Goal: Communication & Community: Participate in discussion

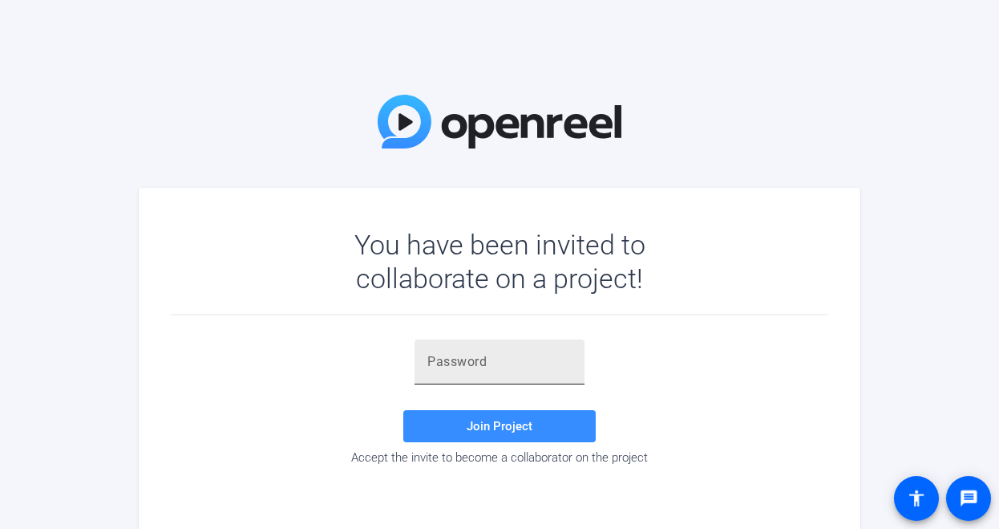
click at [513, 362] on input "text" at bounding box center [500, 361] width 144 height 19
paste input "&]&9ou"
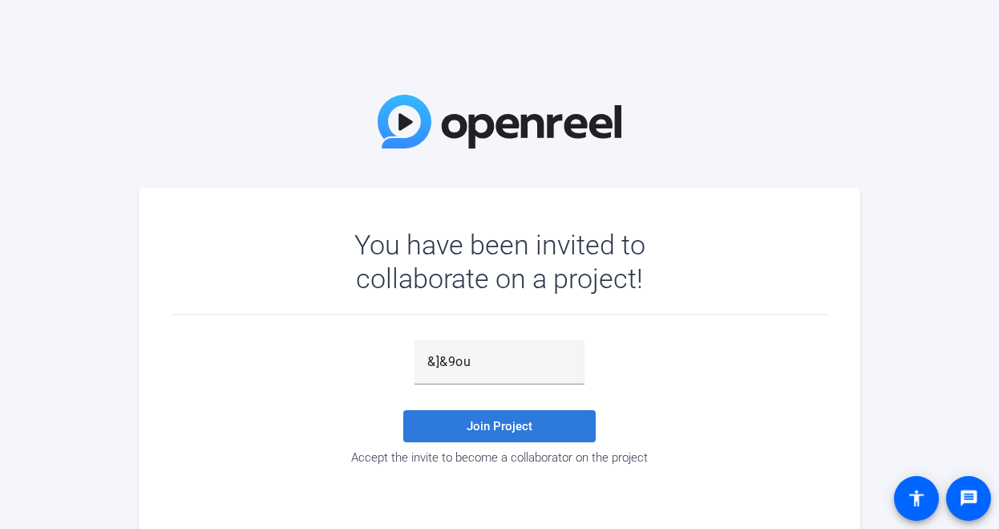
click at [509, 417] on span at bounding box center [499, 426] width 193 height 39
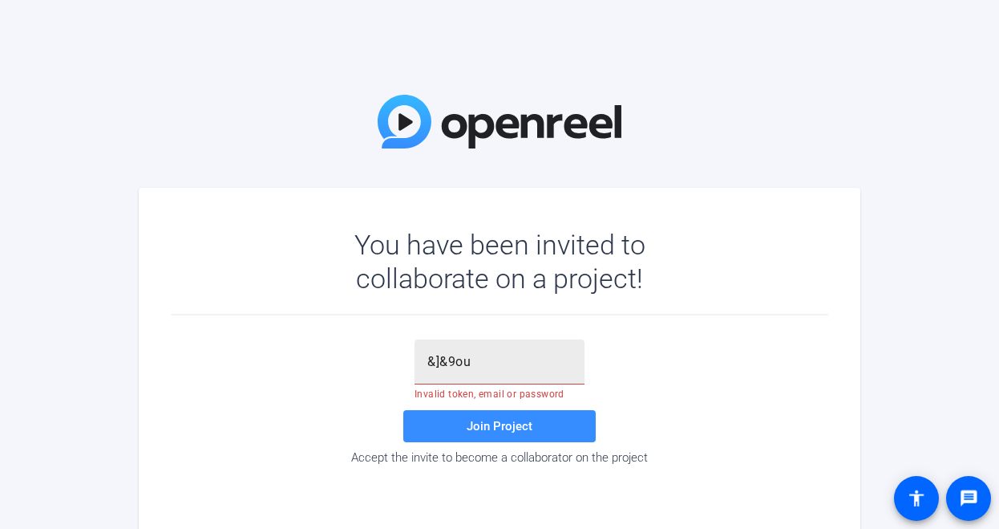
click at [507, 366] on input "&]&9ou" at bounding box center [500, 361] width 144 height 19
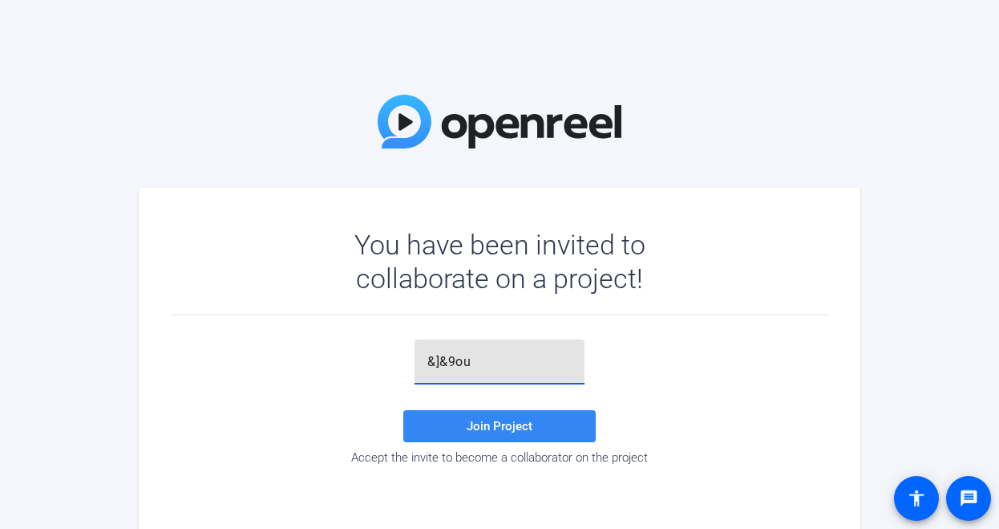
type input "&]&9ou"
click at [480, 422] on span "Join Project" at bounding box center [500, 426] width 66 height 14
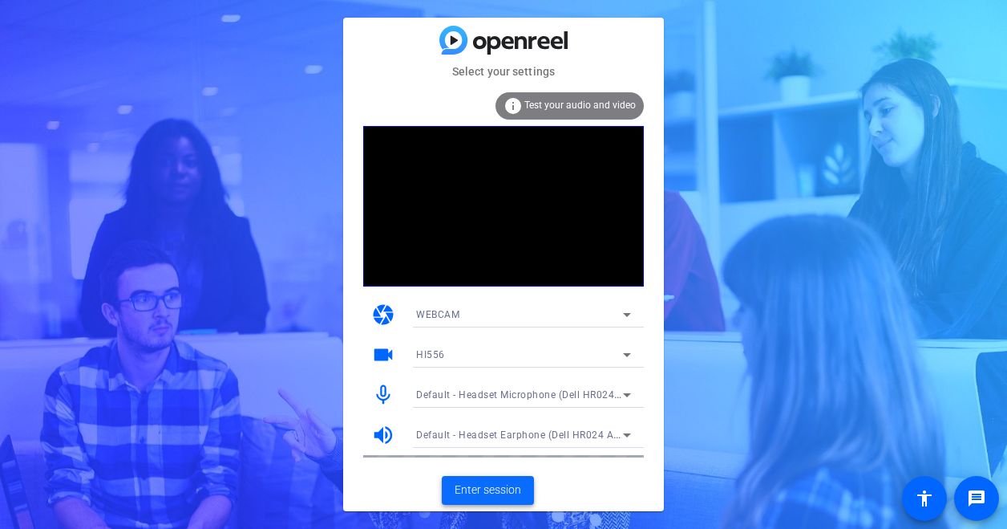
click at [495, 497] on span "Enter session" at bounding box center [488, 489] width 67 height 17
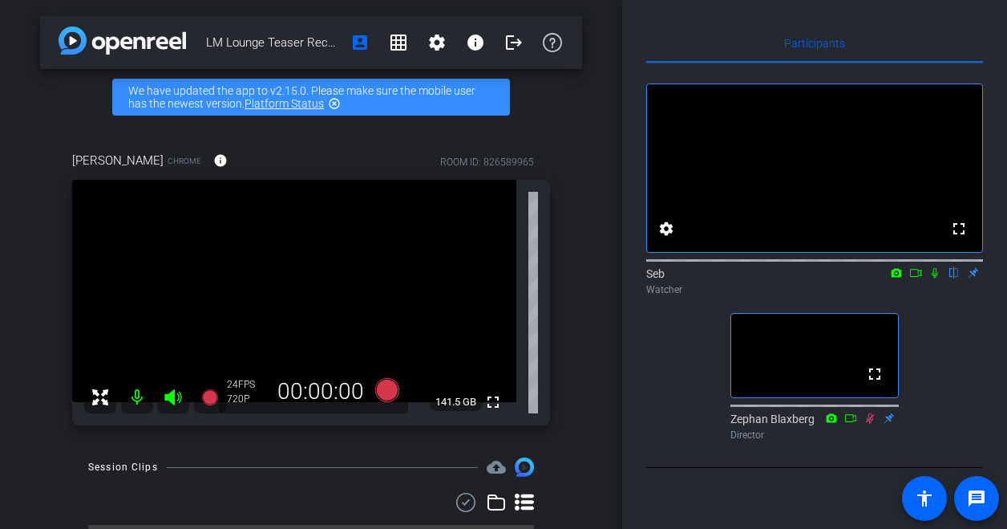
click at [940, 278] on icon at bounding box center [935, 272] width 13 height 11
click at [436, 47] on mat-icon "settings" at bounding box center [437, 42] width 19 height 19
click at [602, 55] on div at bounding box center [503, 264] width 1007 height 529
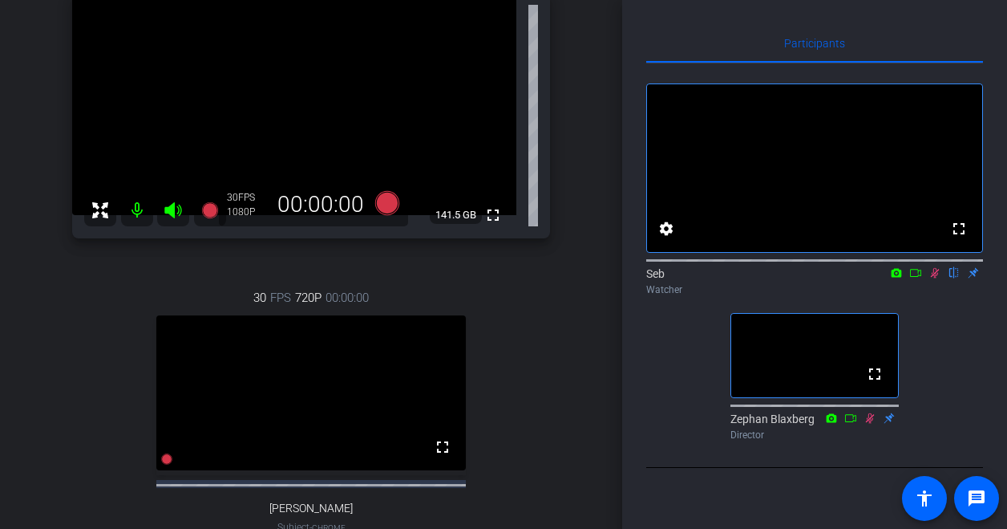
scroll to position [186, 0]
click at [912, 278] on icon at bounding box center [916, 272] width 13 height 11
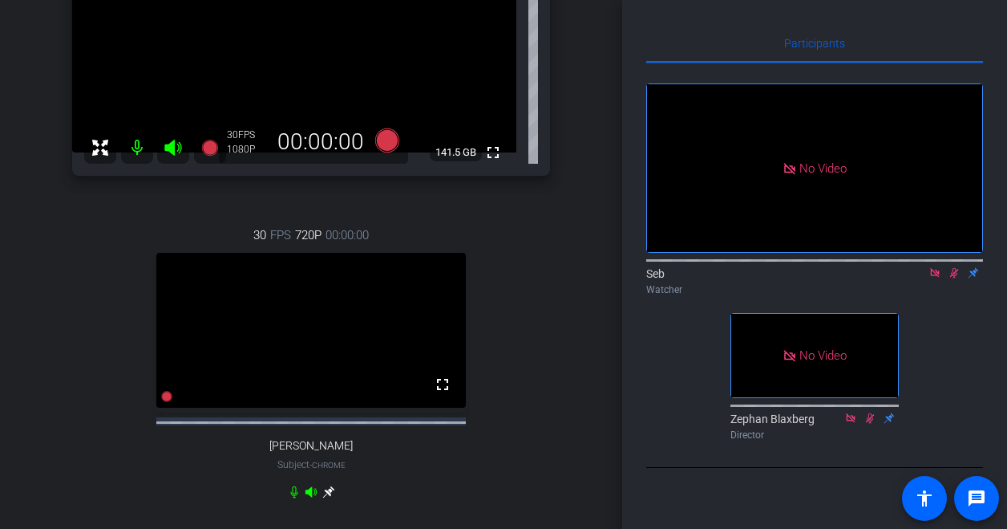
scroll to position [190, 0]
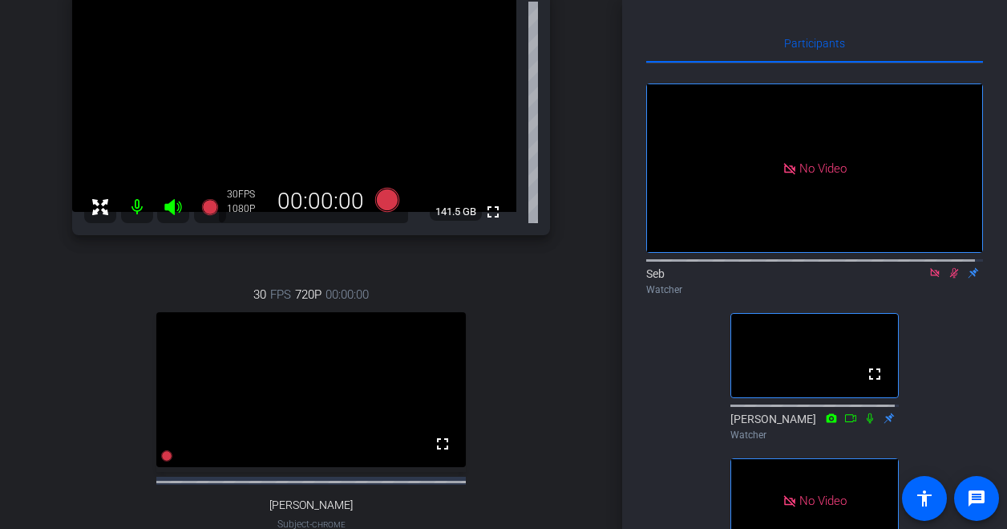
click at [63, 416] on div "[PERSON_NAME] Chrome info ROOM ID: 826589965 fullscreen 141.5 GB 30 FPS 1080P 0…" at bounding box center [311, 267] width 542 height 665
click at [929, 278] on icon at bounding box center [935, 272] width 13 height 11
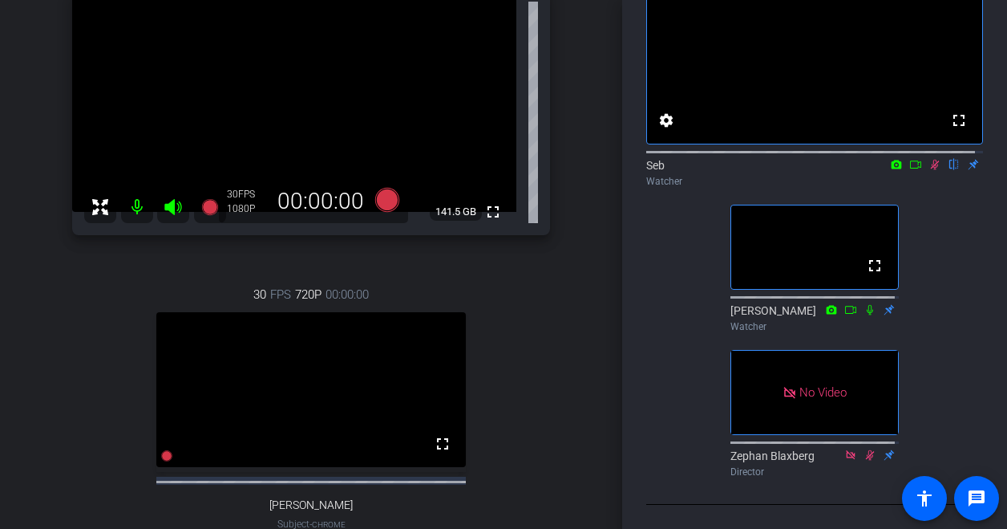
scroll to position [119, 0]
click at [910, 167] on icon at bounding box center [916, 164] width 13 height 11
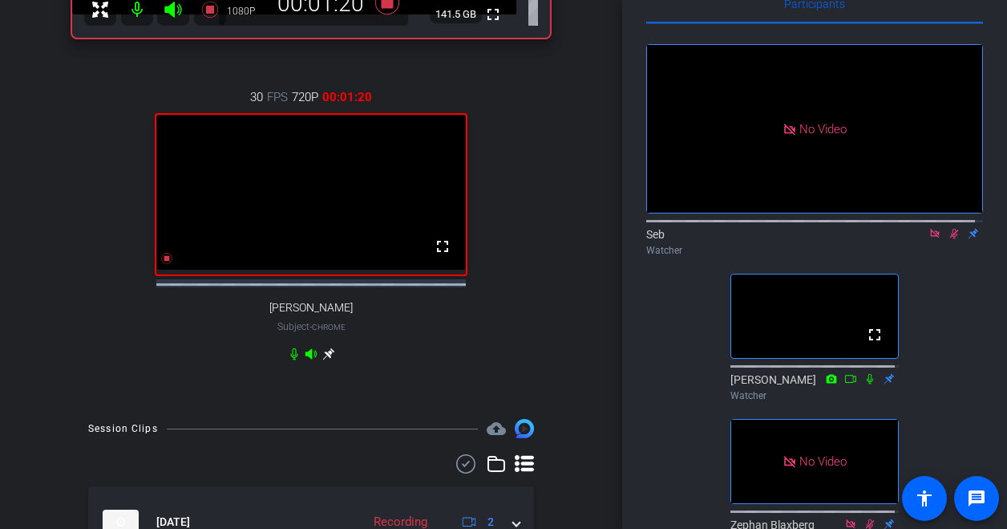
scroll to position [0, 0]
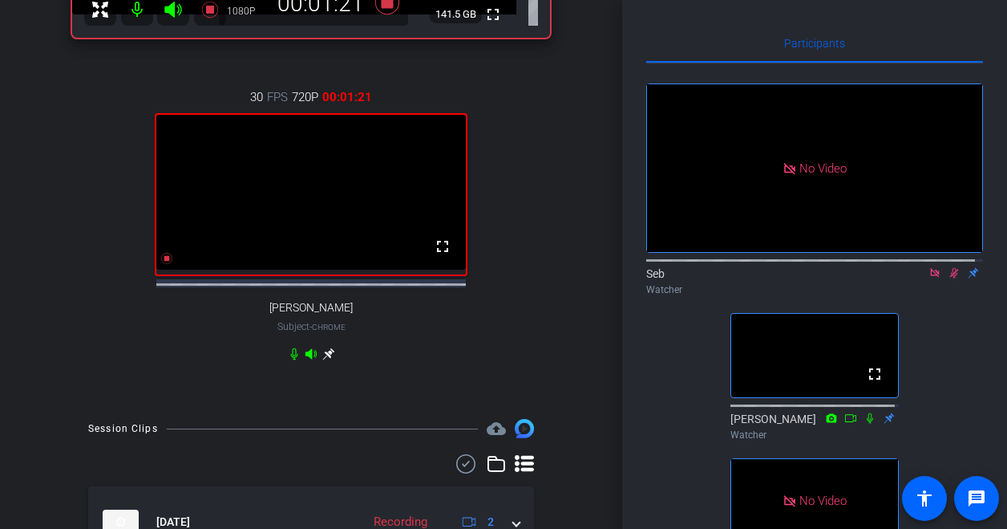
click at [948, 278] on icon at bounding box center [954, 272] width 13 height 11
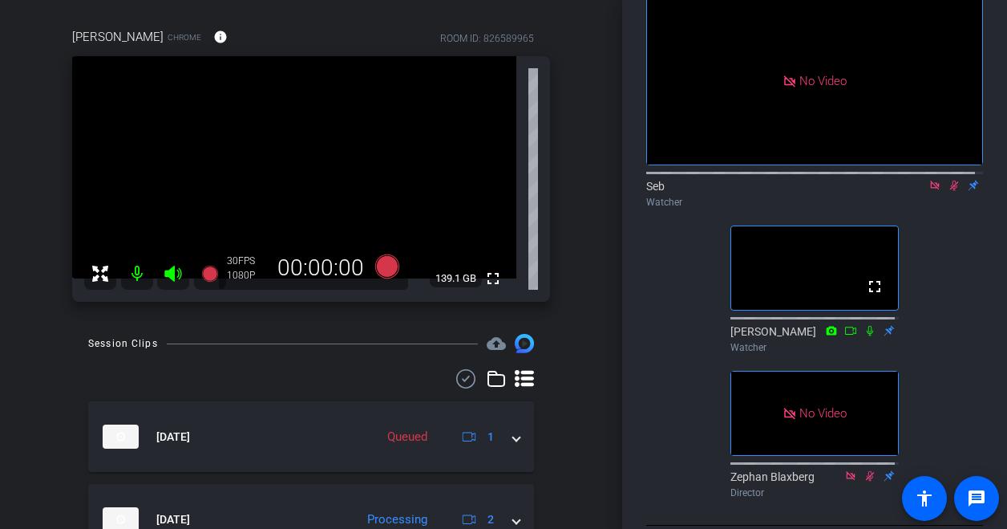
scroll to position [88, 0]
click at [929, 190] on icon at bounding box center [935, 184] width 13 height 11
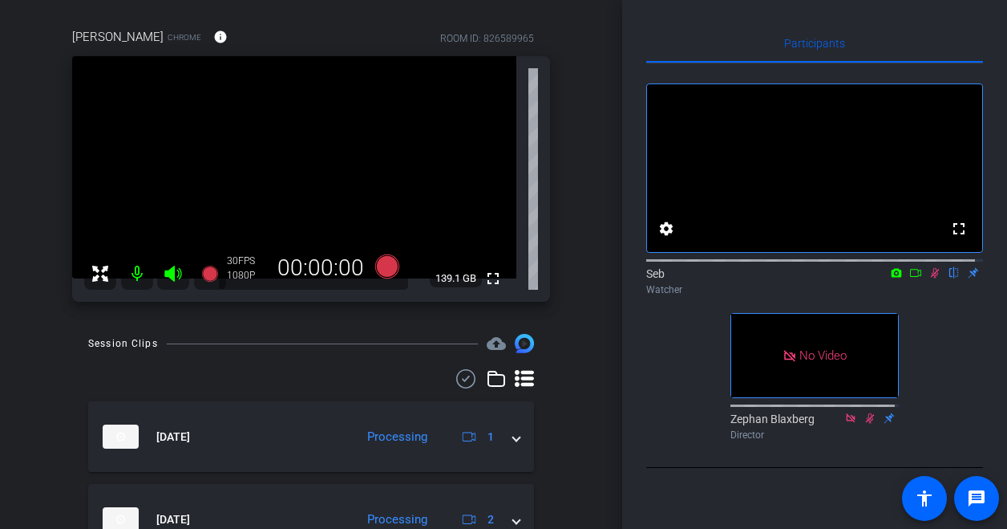
scroll to position [14, 0]
click at [914, 198] on video at bounding box center [814, 168] width 335 height 168
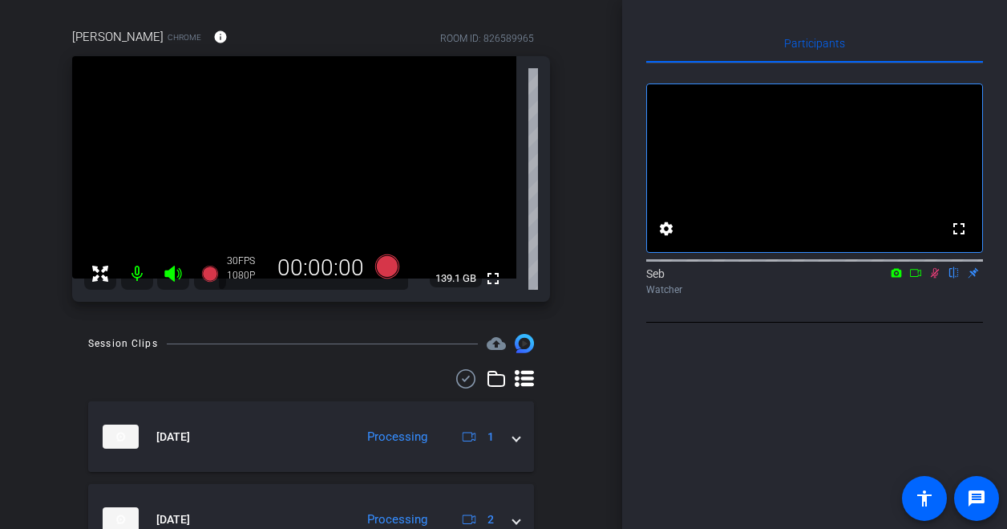
scroll to position [146, 0]
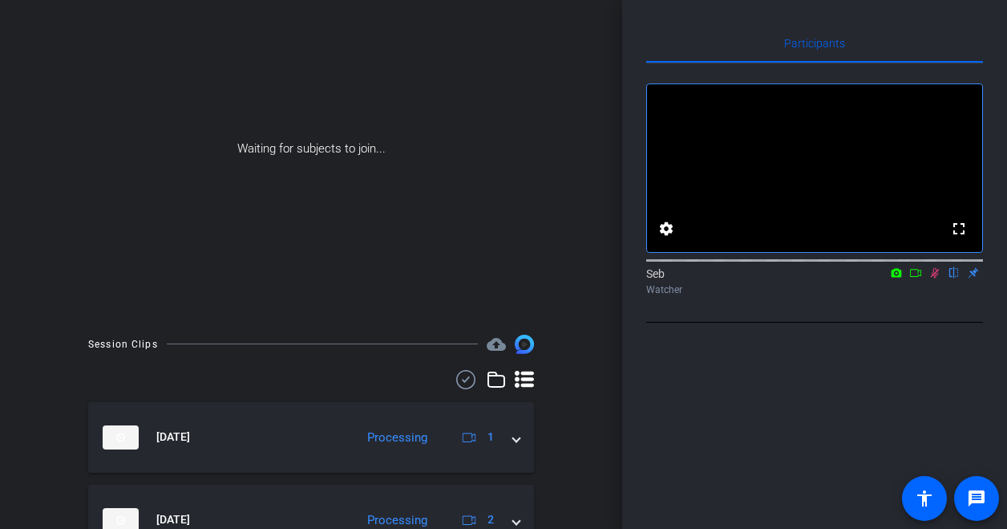
click at [915, 278] on icon at bounding box center [916, 272] width 13 height 11
